Goal: Information Seeking & Learning: Check status

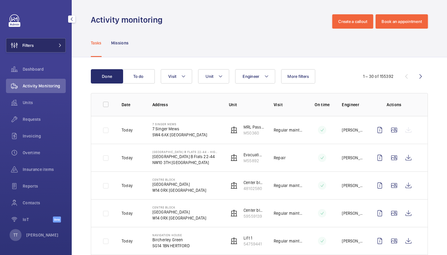
click at [56, 45] on span at bounding box center [58, 46] width 7 height 4
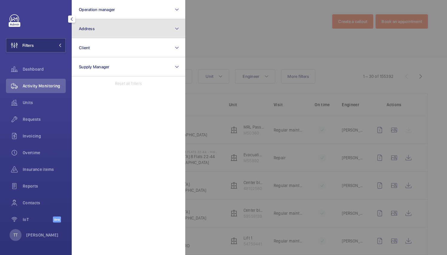
click at [179, 32] on button "Address" at bounding box center [129, 28] width 114 height 19
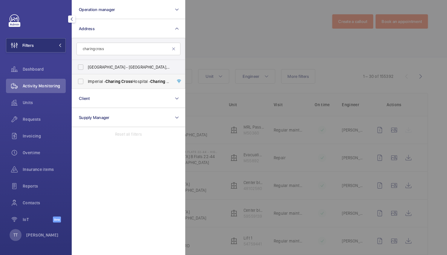
type input "charing cross"
click at [135, 79] on span "[GEOGRAPHIC_DATA] - [GEOGRAPHIC_DATA]" at bounding box center [129, 82] width 82 height 6
click at [87, 79] on input "[GEOGRAPHIC_DATA] - [GEOGRAPHIC_DATA]" at bounding box center [81, 82] width 12 height 12
checkbox input "true"
click at [229, 126] on div at bounding box center [408, 127] width 447 height 255
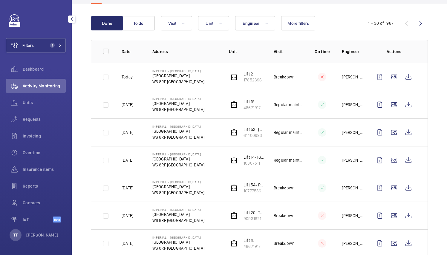
scroll to position [54, 0]
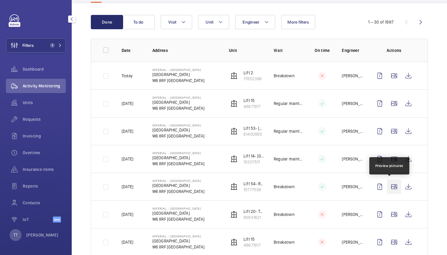
click at [391, 186] on wm-front-icon-button at bounding box center [394, 187] width 14 height 14
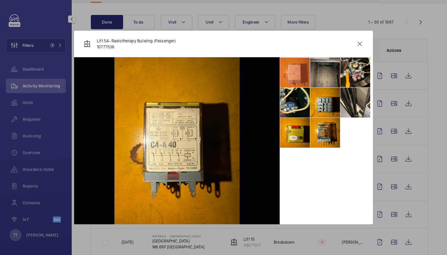
click at [392, 145] on div at bounding box center [223, 127] width 447 height 255
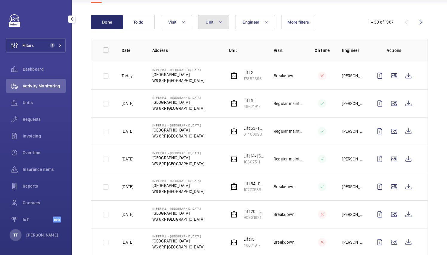
click at [221, 23] on mat-icon at bounding box center [220, 22] width 5 height 7
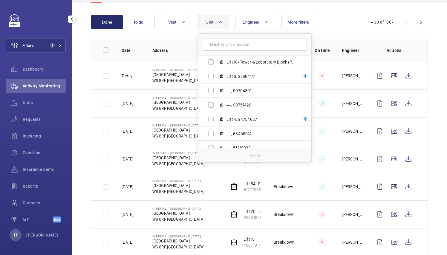
scroll to position [581, 0]
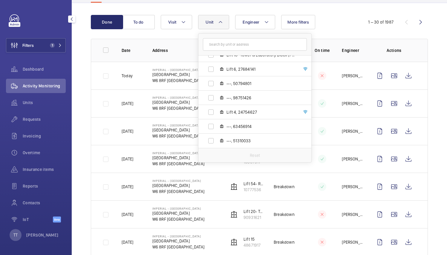
click at [249, 171] on td "Lift 14- Tower & Laboratory Block (Passenger) 10307511" at bounding box center [241, 159] width 45 height 28
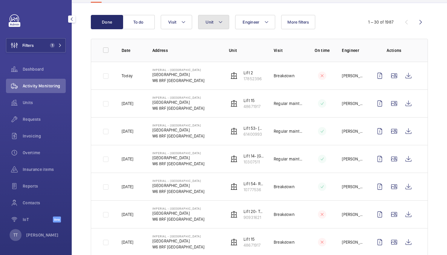
click at [220, 24] on mat-icon at bounding box center [220, 22] width 5 height 7
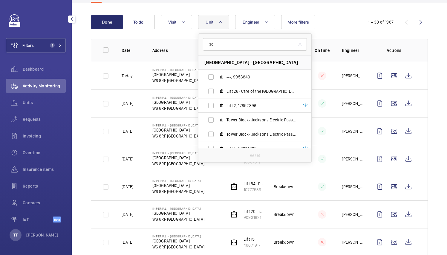
click at [229, 46] on input "30" at bounding box center [255, 44] width 104 height 13
type input "3"
click at [222, 22] on mat-icon at bounding box center [220, 22] width 5 height 7
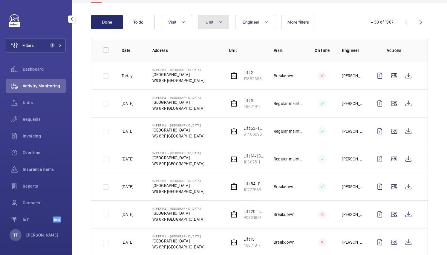
click at [222, 22] on mat-icon at bounding box center [220, 22] width 5 height 7
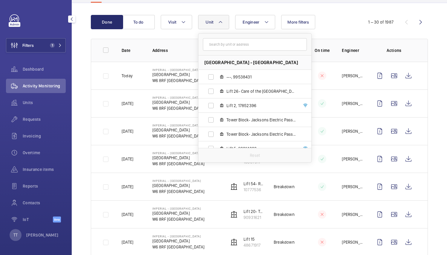
click at [222, 22] on mat-icon at bounding box center [220, 22] width 5 height 7
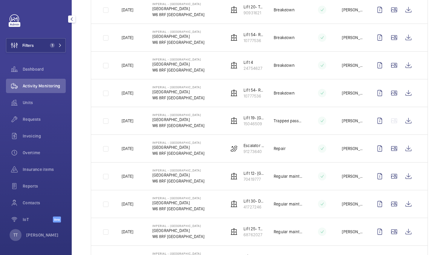
scroll to position [482, 0]
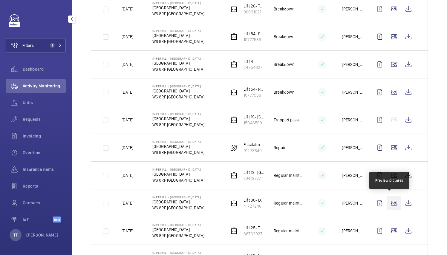
click at [390, 203] on wm-front-icon-button at bounding box center [394, 203] width 14 height 14
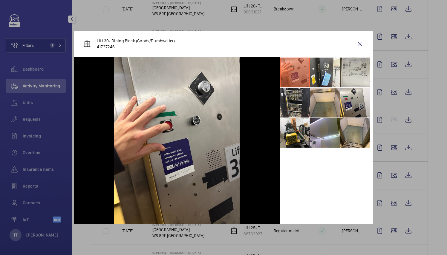
click at [295, 72] on li at bounding box center [295, 73] width 30 height 30
click at [327, 70] on li at bounding box center [325, 73] width 30 height 30
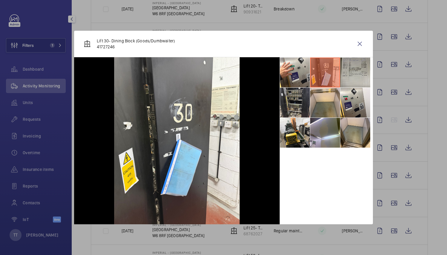
click at [353, 69] on li at bounding box center [355, 73] width 30 height 30
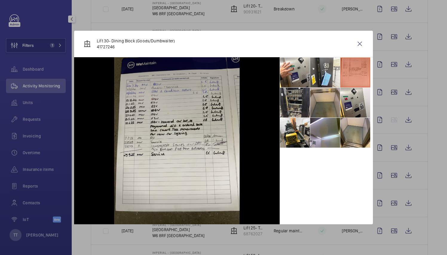
click at [337, 105] on li at bounding box center [325, 103] width 30 height 30
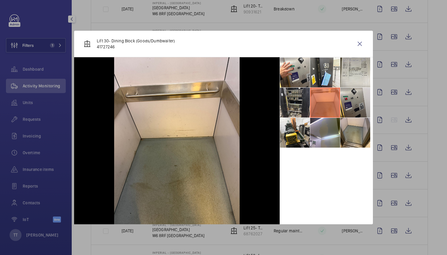
click at [347, 108] on li at bounding box center [355, 103] width 30 height 30
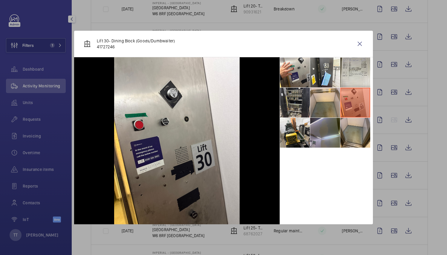
click at [324, 139] on li at bounding box center [325, 133] width 30 height 30
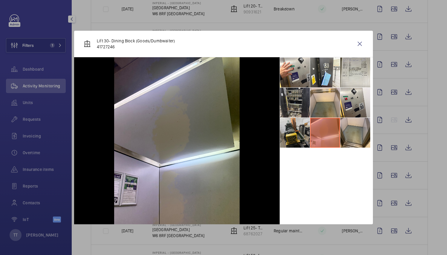
click at [292, 132] on li at bounding box center [295, 133] width 30 height 30
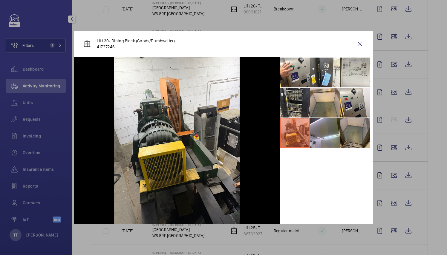
click at [349, 140] on li at bounding box center [355, 133] width 30 height 30
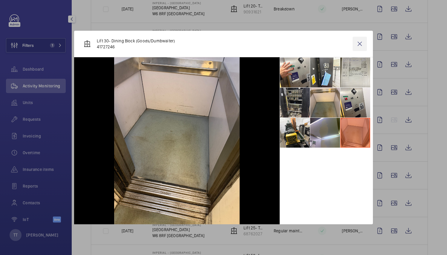
click at [355, 48] on wm-front-icon-button at bounding box center [359, 44] width 14 height 14
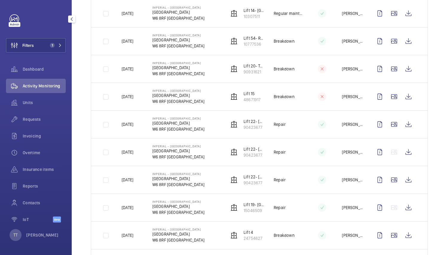
scroll to position [0, 0]
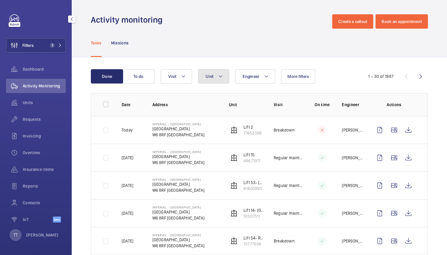
click at [223, 76] on button "Unit" at bounding box center [213, 76] width 31 height 14
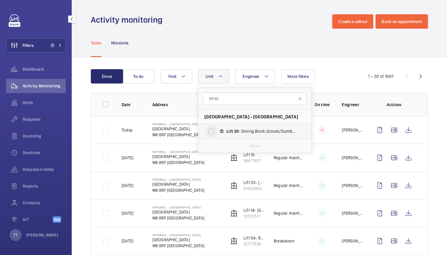
type input "lift 30"
click at [212, 134] on input "Lift 30 - Dining Block (Goods/Dumbwaiter), 41727246" at bounding box center [211, 131] width 12 height 12
checkbox input "true"
click at [224, 76] on mat-icon at bounding box center [224, 76] width 5 height 7
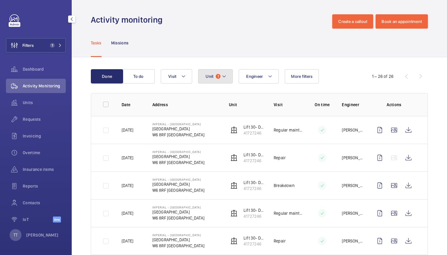
click at [227, 80] on button "Unit 1" at bounding box center [215, 76] width 35 height 14
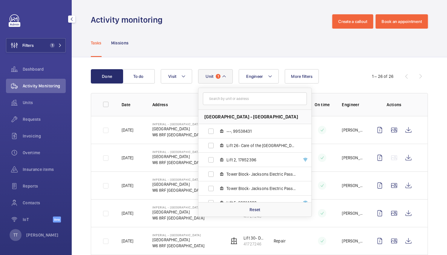
click at [220, 100] on input "text" at bounding box center [255, 99] width 104 height 13
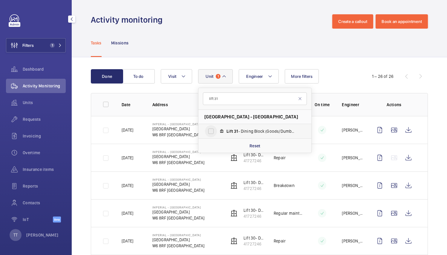
type input "lift 31"
click at [212, 134] on input "Lift 31 - Dining Block (Goods/Dumbwaiter), 97453992" at bounding box center [211, 131] width 12 height 12
checkbox input "true"
click at [245, 20] on div "Activity monitoring Create a callout Book an appointment" at bounding box center [259, 21] width 337 height 14
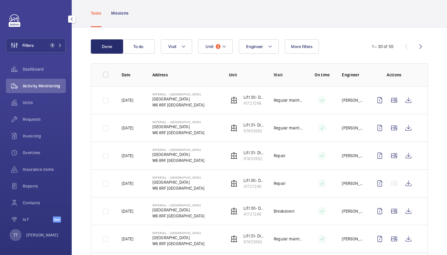
scroll to position [30, 0]
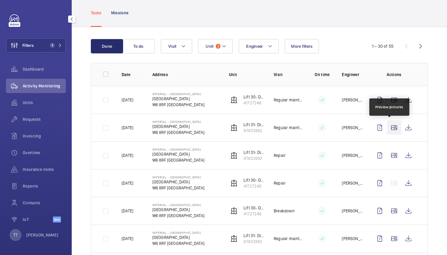
click at [387, 130] on wm-front-icon-button at bounding box center [394, 128] width 14 height 14
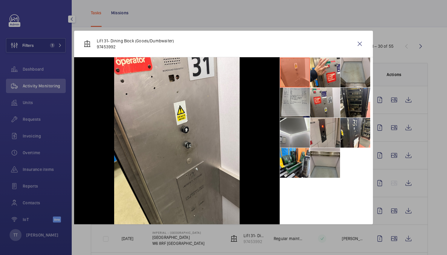
click at [309, 90] on li at bounding box center [295, 103] width 30 height 30
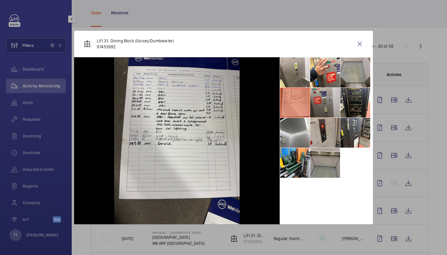
click at [319, 97] on li at bounding box center [325, 103] width 30 height 30
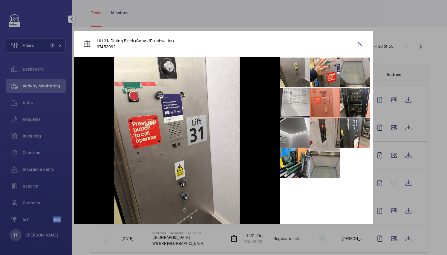
click at [300, 75] on li at bounding box center [295, 73] width 30 height 30
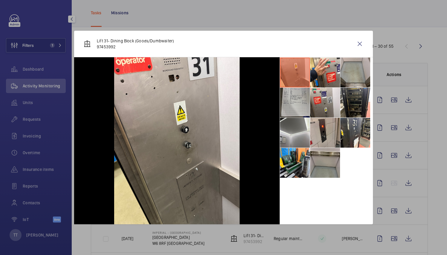
click at [299, 96] on li at bounding box center [295, 103] width 30 height 30
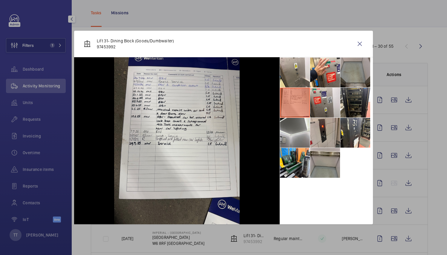
click at [356, 79] on li at bounding box center [355, 73] width 30 height 30
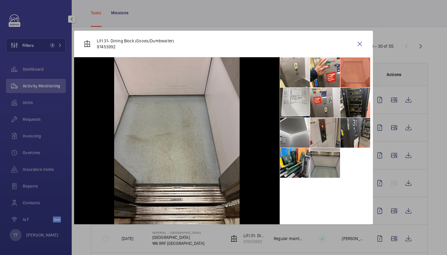
click at [352, 138] on li at bounding box center [355, 133] width 30 height 30
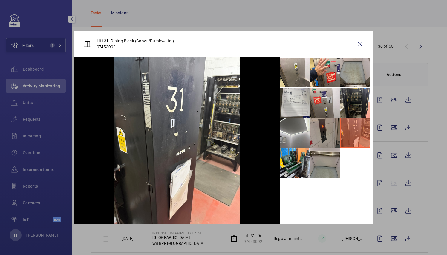
click at [315, 131] on li at bounding box center [325, 133] width 30 height 30
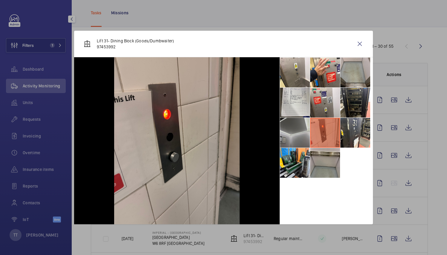
click at [282, 129] on li at bounding box center [295, 133] width 30 height 30
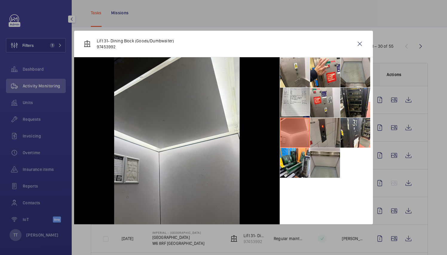
click at [318, 135] on li at bounding box center [325, 133] width 30 height 30
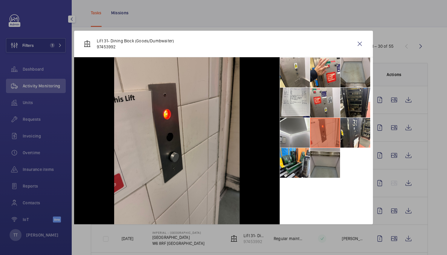
click at [322, 161] on li at bounding box center [325, 163] width 30 height 30
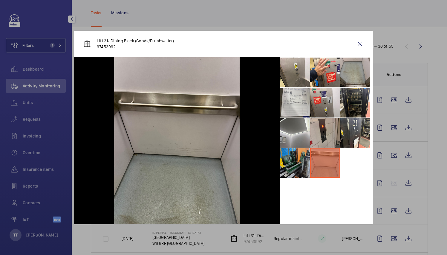
click at [280, 158] on li at bounding box center [295, 163] width 30 height 30
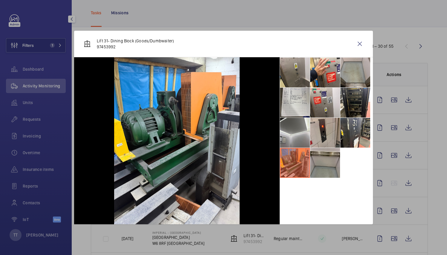
click at [294, 68] on li at bounding box center [295, 73] width 30 height 30
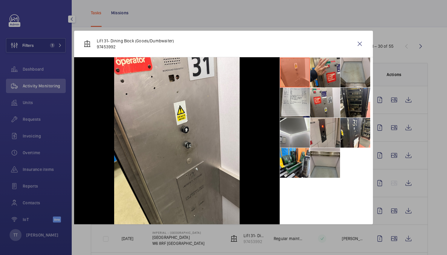
click at [320, 70] on li at bounding box center [325, 73] width 30 height 30
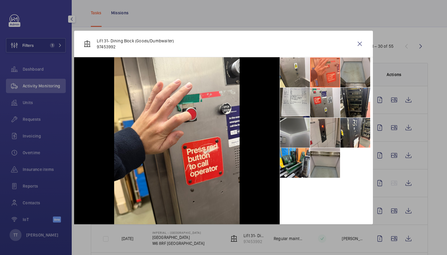
click at [292, 133] on li at bounding box center [295, 133] width 30 height 30
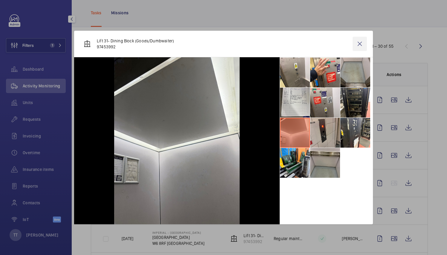
click at [358, 47] on wm-front-icon-button at bounding box center [359, 44] width 14 height 14
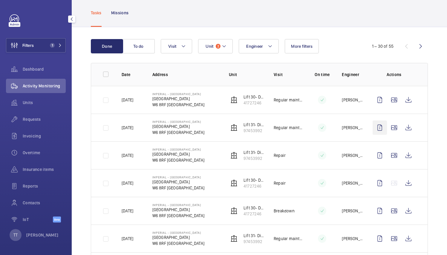
click at [372, 128] on wm-front-icon-button at bounding box center [379, 128] width 14 height 14
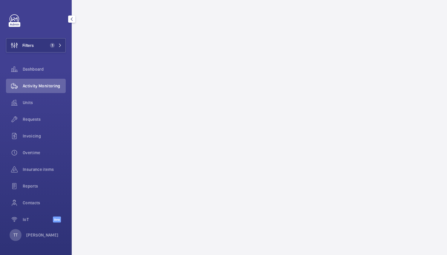
click at [73, 19] on mat-icon "button" at bounding box center [71, 19] width 7 height 5
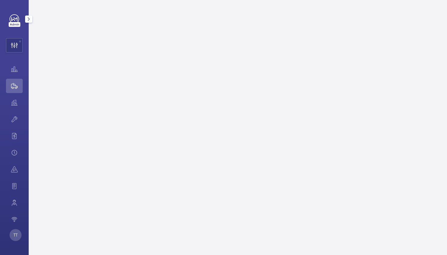
click at [27, 19] on mat-icon "button" at bounding box center [28, 19] width 7 height 5
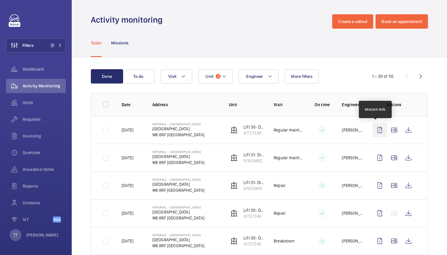
click at [377, 131] on wm-front-icon-button at bounding box center [379, 130] width 14 height 14
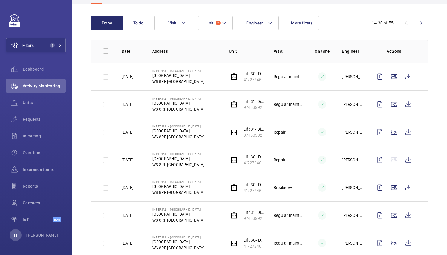
scroll to position [54, 0]
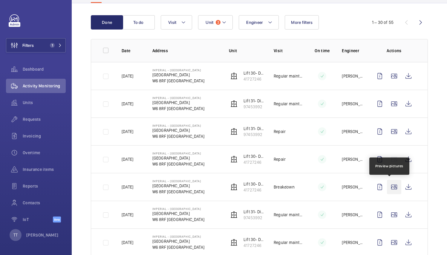
click at [390, 188] on wm-front-icon-button at bounding box center [394, 187] width 14 height 14
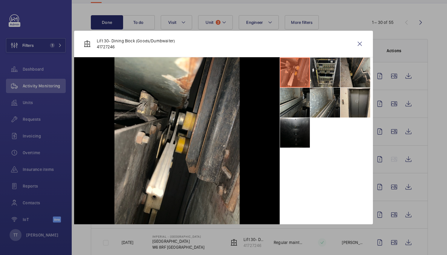
click at [289, 107] on li at bounding box center [295, 103] width 30 height 30
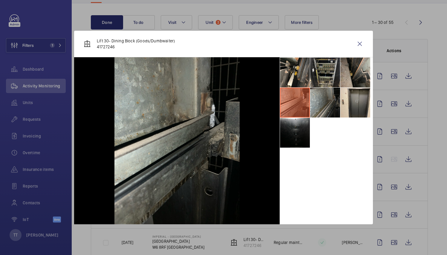
click at [316, 110] on li at bounding box center [325, 103] width 30 height 30
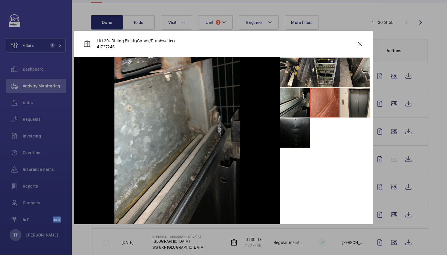
click at [291, 145] on li at bounding box center [295, 133] width 30 height 30
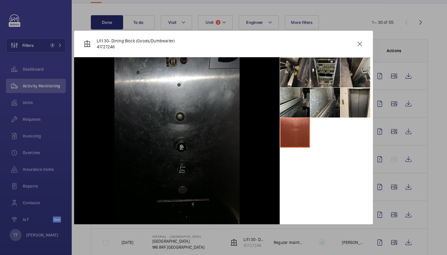
click at [301, 68] on li at bounding box center [295, 73] width 30 height 30
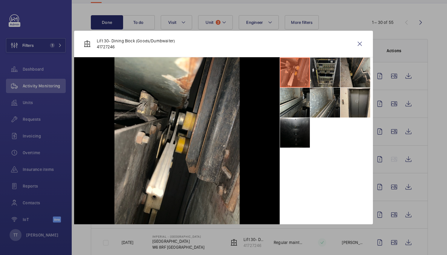
click at [329, 70] on li at bounding box center [325, 73] width 30 height 30
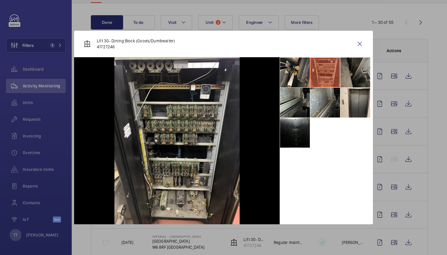
click at [359, 69] on li at bounding box center [355, 73] width 30 height 30
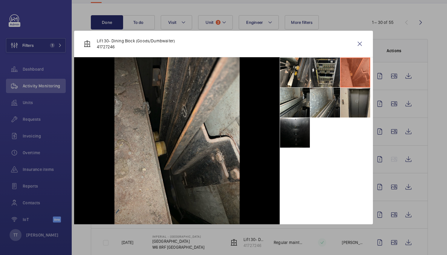
click at [355, 99] on li at bounding box center [355, 103] width 30 height 30
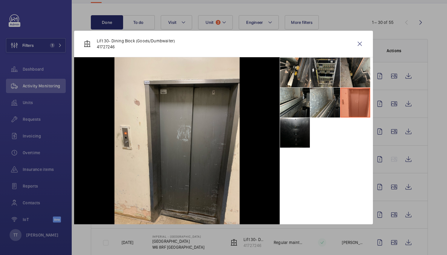
click at [412, 164] on div at bounding box center [223, 127] width 447 height 255
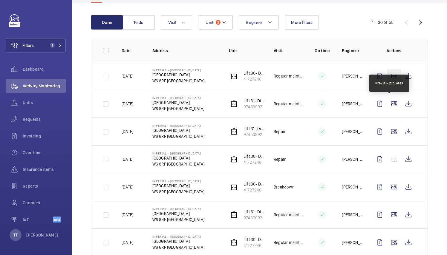
click at [388, 79] on wm-front-icon-button at bounding box center [394, 76] width 14 height 14
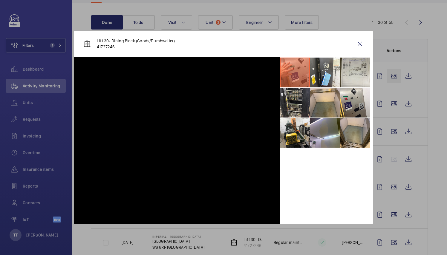
click at [388, 79] on div at bounding box center [223, 127] width 447 height 255
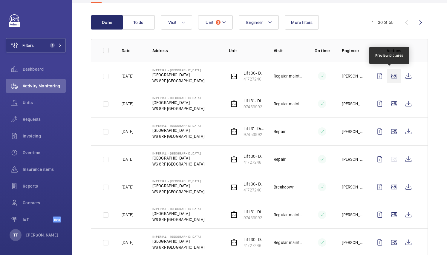
click at [388, 79] on wm-front-icon-button at bounding box center [394, 76] width 14 height 14
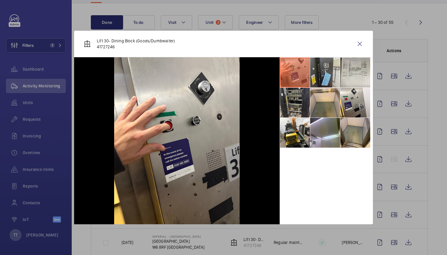
click at [335, 75] on li at bounding box center [325, 73] width 30 height 30
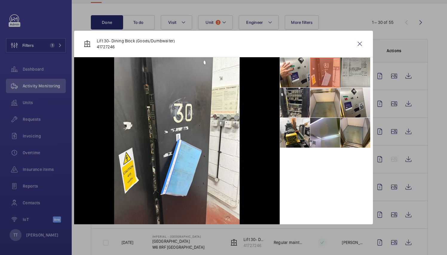
click at [350, 78] on li at bounding box center [355, 73] width 30 height 30
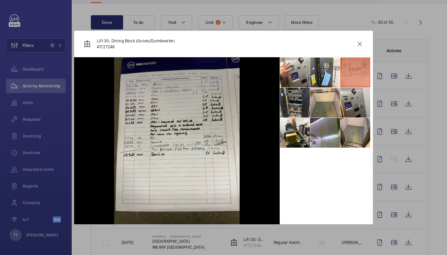
click at [344, 114] on li at bounding box center [355, 103] width 30 height 30
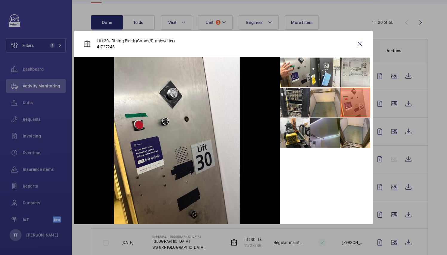
click at [318, 124] on li at bounding box center [325, 133] width 30 height 30
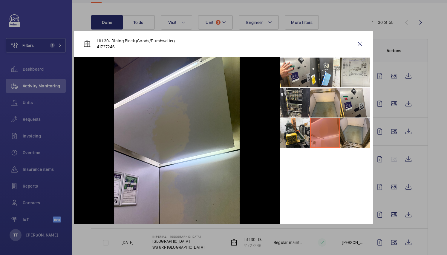
click at [314, 162] on div at bounding box center [326, 140] width 93 height 167
click at [360, 48] on wm-front-icon-button at bounding box center [359, 44] width 14 height 14
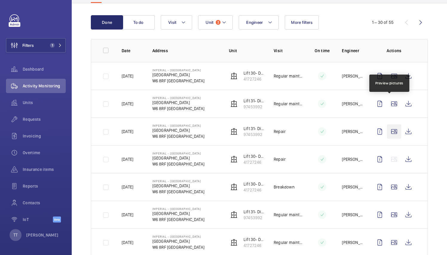
click at [388, 132] on wm-front-icon-button at bounding box center [394, 132] width 14 height 14
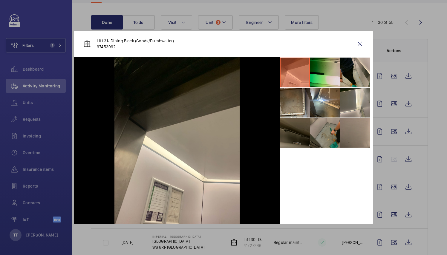
click at [326, 129] on li at bounding box center [325, 133] width 30 height 30
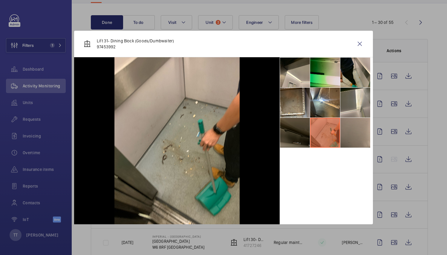
click at [304, 126] on li at bounding box center [295, 133] width 30 height 30
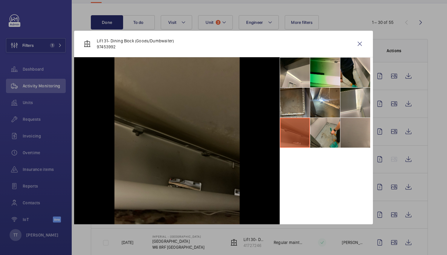
click at [302, 102] on li at bounding box center [295, 103] width 30 height 30
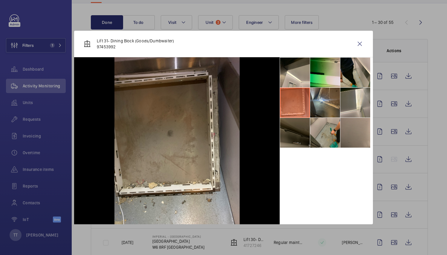
click at [314, 105] on li at bounding box center [325, 103] width 30 height 30
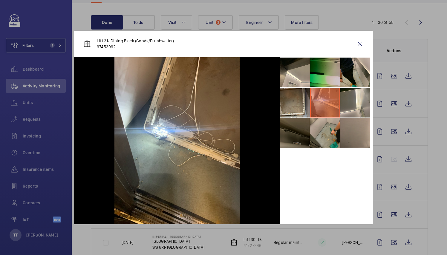
click at [320, 78] on li at bounding box center [325, 73] width 30 height 30
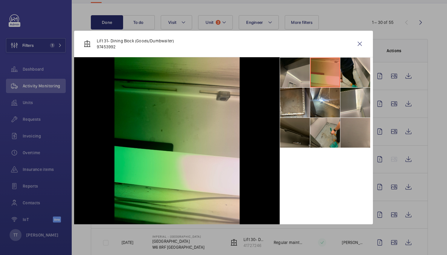
click at [292, 72] on li at bounding box center [295, 73] width 30 height 30
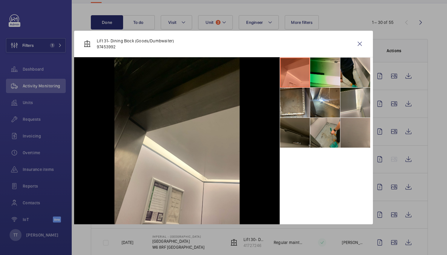
click at [388, 140] on div at bounding box center [223, 127] width 447 height 255
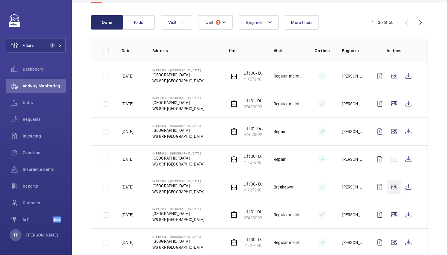
click at [389, 188] on wm-front-icon-button at bounding box center [394, 187] width 14 height 14
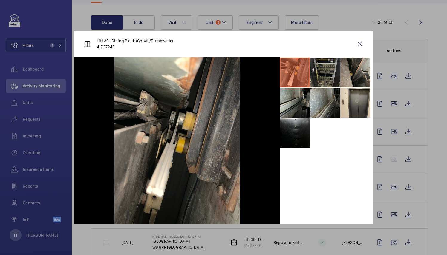
click at [318, 66] on li at bounding box center [325, 73] width 30 height 30
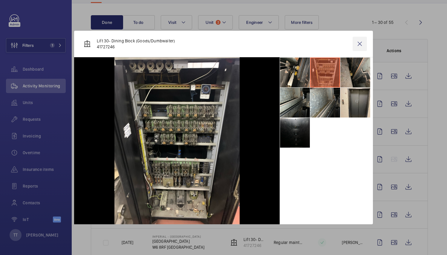
click at [362, 43] on wm-front-icon-button at bounding box center [359, 44] width 14 height 14
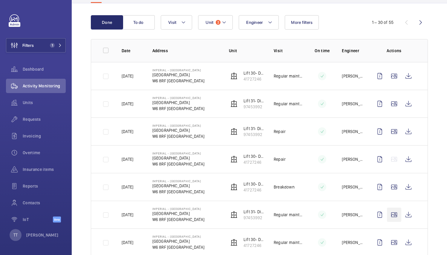
click at [390, 218] on wm-front-icon-button at bounding box center [394, 215] width 14 height 14
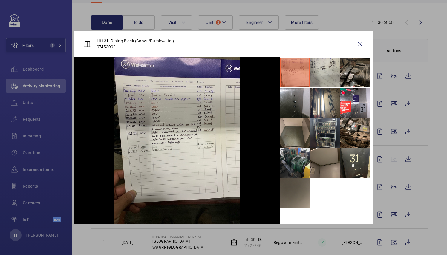
click at [301, 162] on li at bounding box center [295, 163] width 30 height 30
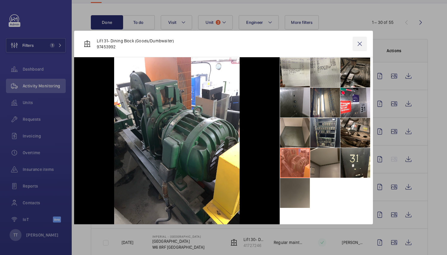
click at [359, 41] on wm-front-icon-button at bounding box center [359, 44] width 14 height 14
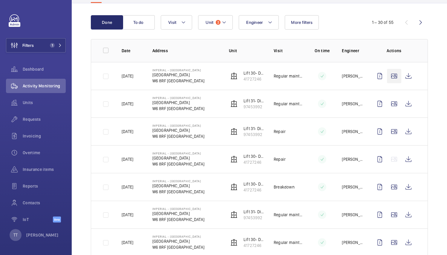
click at [387, 75] on wm-front-icon-button at bounding box center [394, 76] width 14 height 14
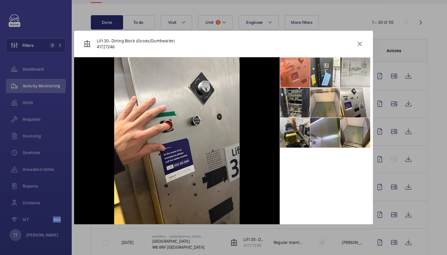
click at [298, 130] on li at bounding box center [295, 133] width 30 height 30
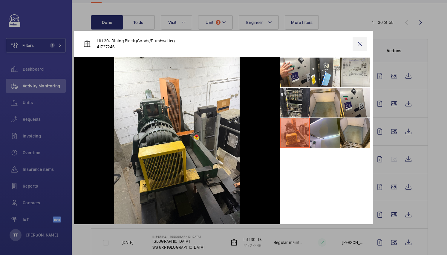
click at [361, 41] on wm-front-icon-button at bounding box center [359, 44] width 14 height 14
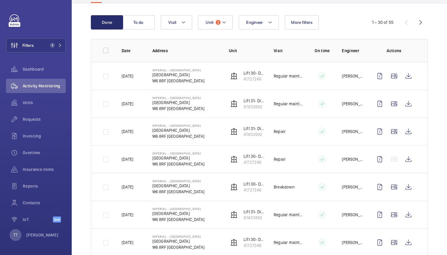
click at [111, 140] on td at bounding box center [101, 132] width 21 height 28
click at [110, 140] on td at bounding box center [101, 132] width 21 height 28
click at [390, 241] on wm-front-icon-button at bounding box center [394, 243] width 14 height 14
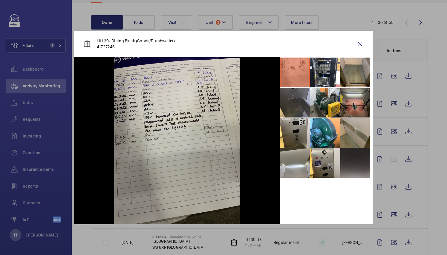
click at [350, 100] on li at bounding box center [355, 103] width 30 height 30
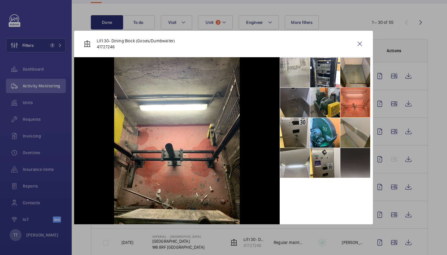
click at [340, 100] on li at bounding box center [325, 103] width 30 height 30
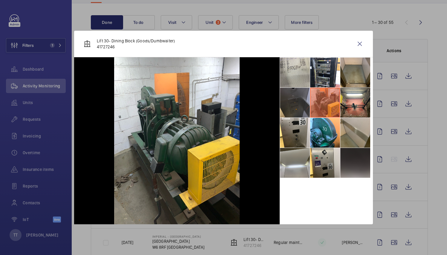
click at [302, 102] on li at bounding box center [295, 103] width 30 height 30
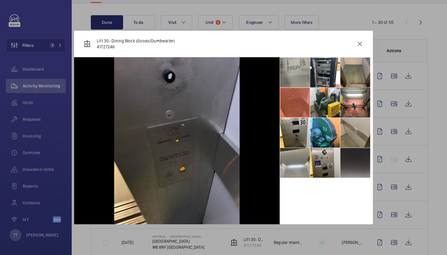
click at [307, 75] on li at bounding box center [295, 73] width 30 height 30
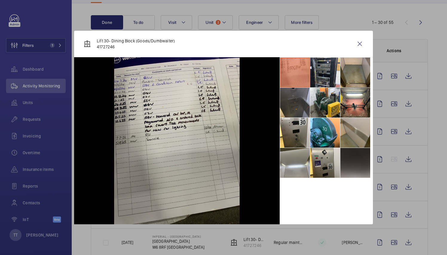
click at [328, 75] on li at bounding box center [325, 73] width 30 height 30
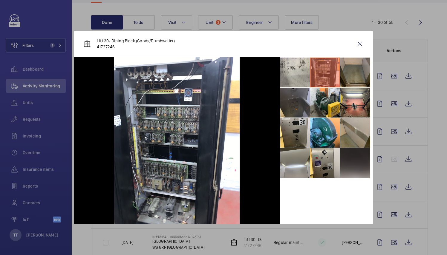
click at [348, 75] on li at bounding box center [355, 73] width 30 height 30
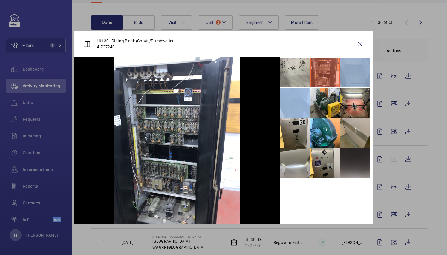
click at [348, 75] on li at bounding box center [355, 73] width 30 height 30
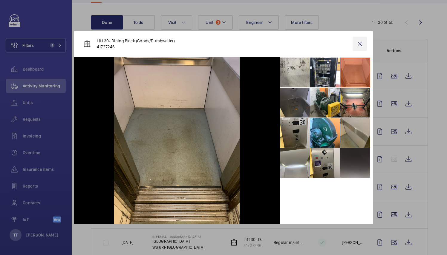
click at [356, 43] on wm-front-icon-button at bounding box center [359, 44] width 14 height 14
